Goal: Task Accomplishment & Management: Manage account settings

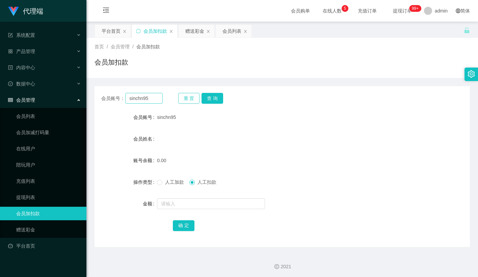
drag, startPoint x: 197, startPoint y: 96, endPoint x: 161, endPoint y: 100, distance: 35.6
click at [196, 96] on button "重 置" at bounding box center [189, 98] width 22 height 11
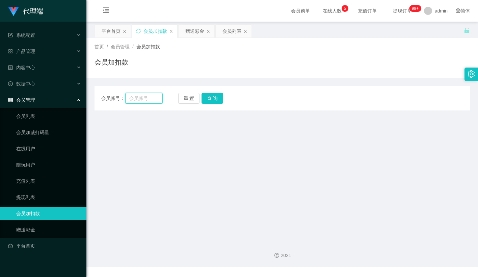
click at [152, 99] on input "text" at bounding box center [144, 98] width 38 height 11
paste input "80569650"
type input "80569650"
click at [214, 93] on button "查 询" at bounding box center [213, 98] width 22 height 11
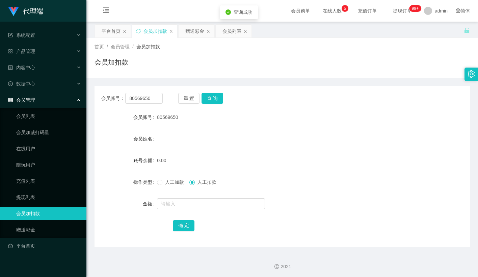
click at [155, 108] on div "会员账号： 80569650 重 置 查 询 会员账号 80569650 会员姓名 账号余额 0.00 操作类型 人工加款 人工扣款 金额 确 定" at bounding box center [283, 166] width 376 height 161
click at [159, 98] on input "80569650" at bounding box center [144, 98] width 38 height 11
click at [165, 182] on span "人工加款" at bounding box center [175, 181] width 24 height 5
click at [269, 126] on form "会员账号 80569650 会员姓名 账号余额 0.00 操作类型 人工加款 人工扣款 金额 确 定" at bounding box center [283, 171] width 376 height 122
click at [182, 99] on button "重 置" at bounding box center [189, 98] width 22 height 11
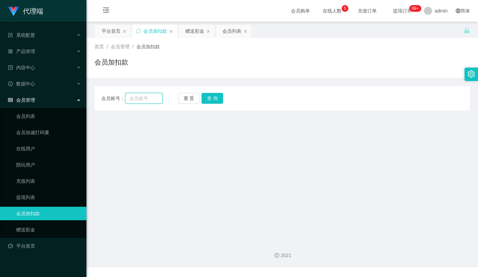
click at [148, 100] on input "text" at bounding box center [144, 98] width 38 height 11
paste input "80569650"
type input "80569650"
click at [219, 94] on button "查 询" at bounding box center [213, 98] width 22 height 11
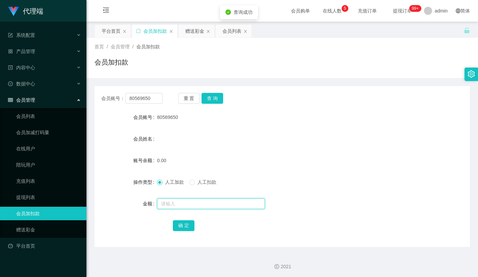
click at [175, 207] on input "text" at bounding box center [211, 203] width 108 height 11
type input "100"
click at [180, 226] on button "确 定" at bounding box center [184, 225] width 22 height 11
click at [259, 164] on div "0.00" at bounding box center [266, 161] width 219 height 14
